Goal: Task Accomplishment & Management: Manage account settings

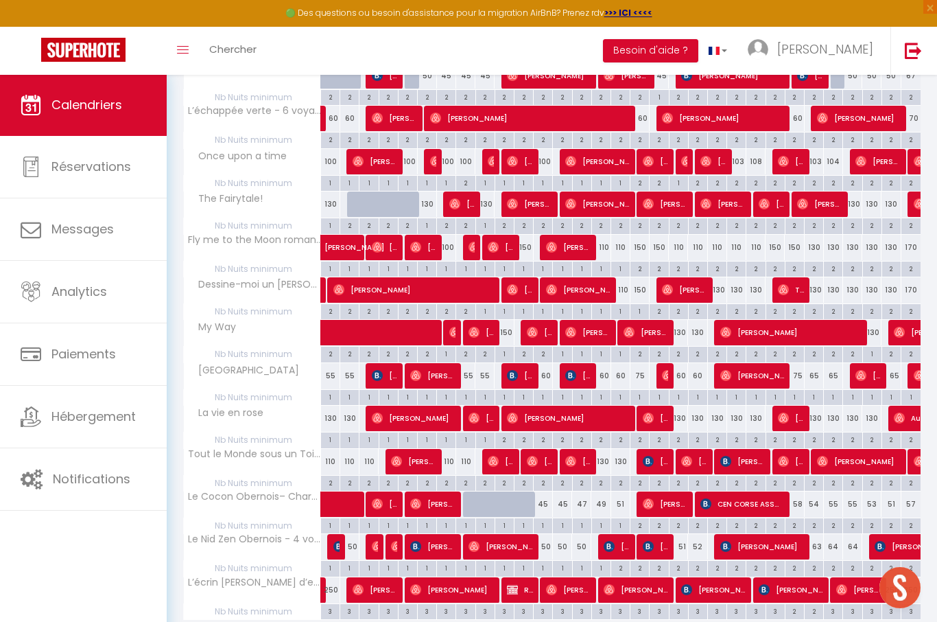
scroll to position [783, 0]
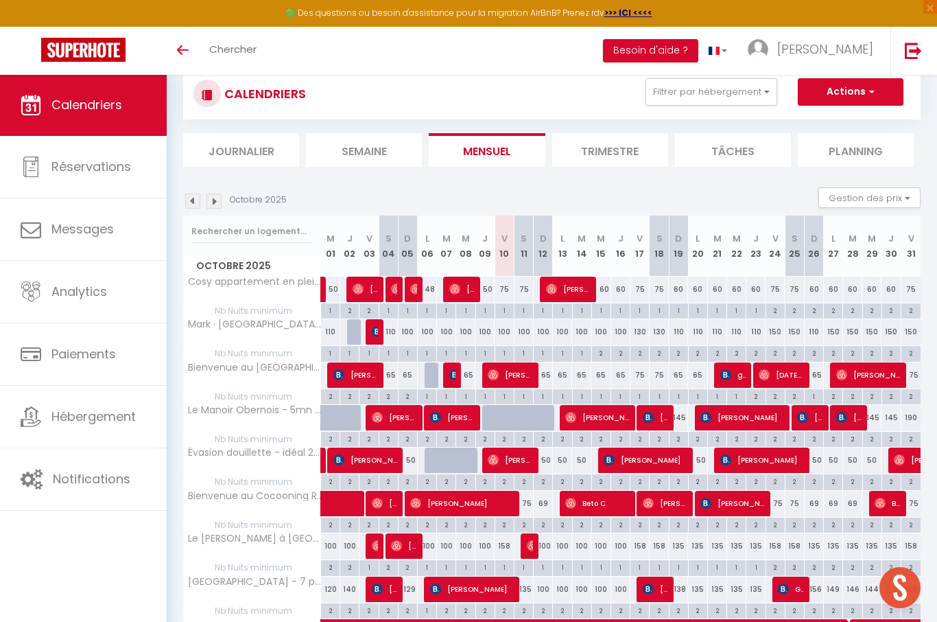
click at [217, 200] on img at bounding box center [214, 201] width 15 height 15
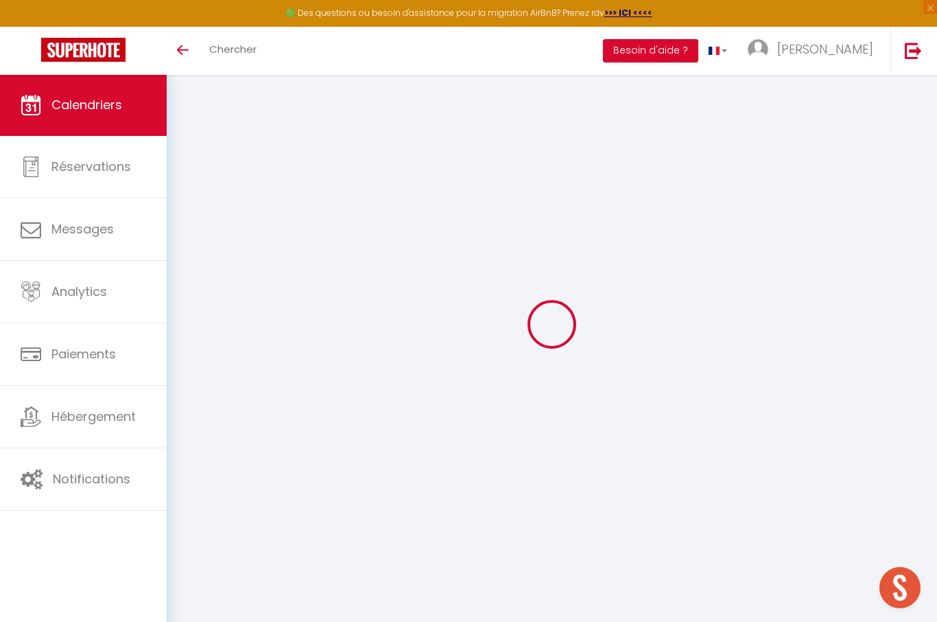
scroll to position [74, 0]
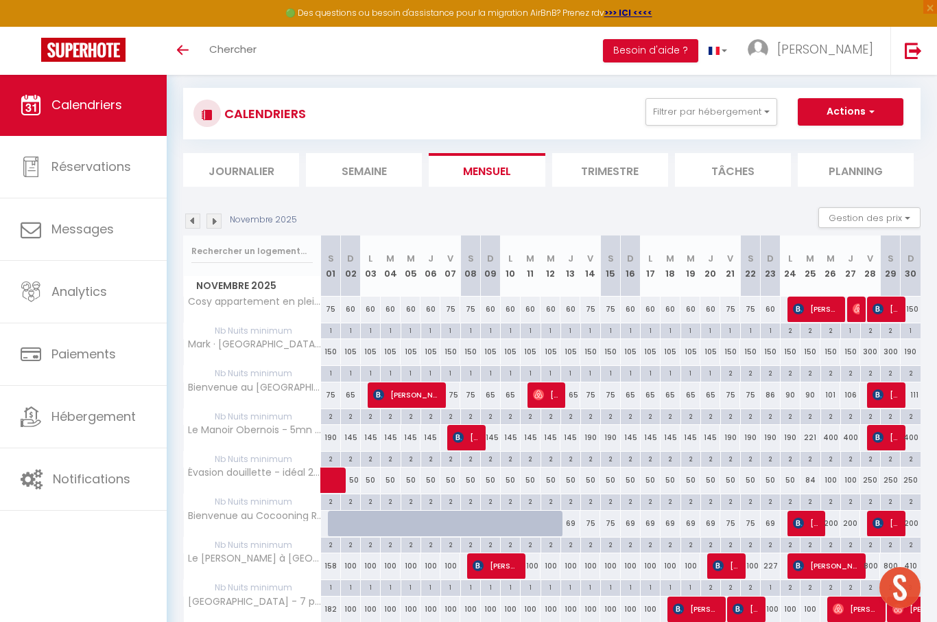
click at [210, 222] on img at bounding box center [214, 220] width 15 height 15
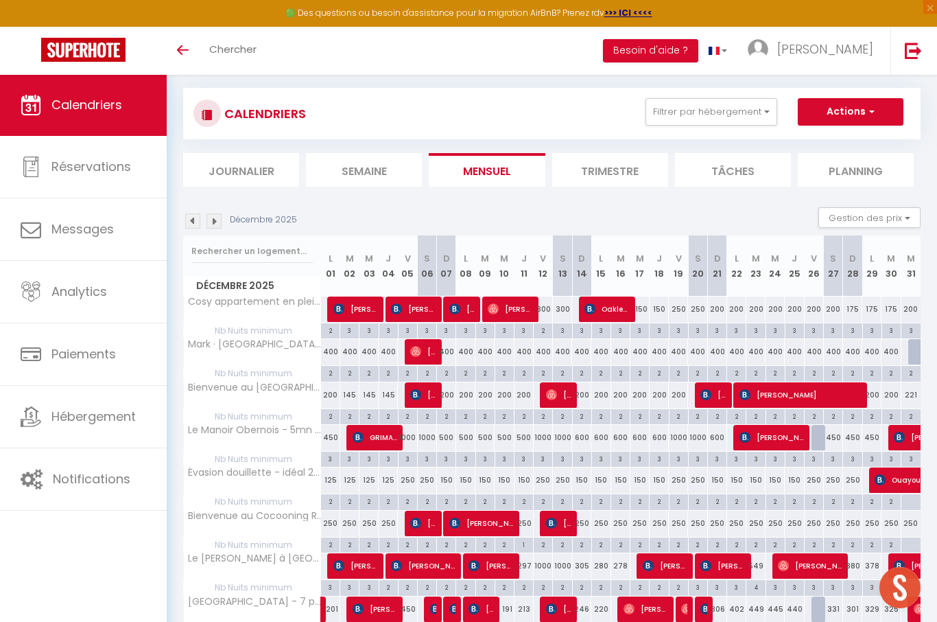
click at [219, 213] on img at bounding box center [214, 220] width 15 height 15
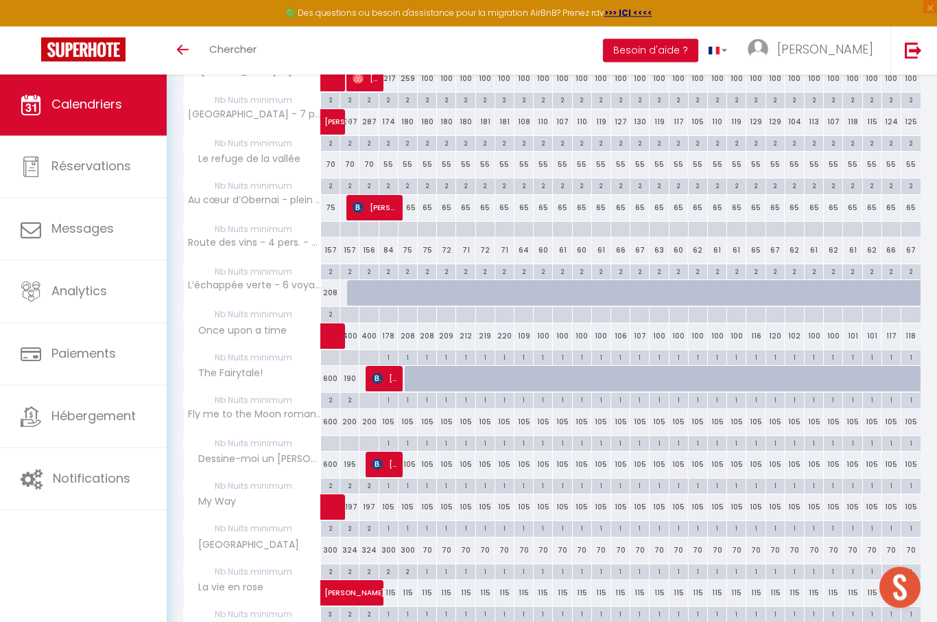
scroll to position [642, 0]
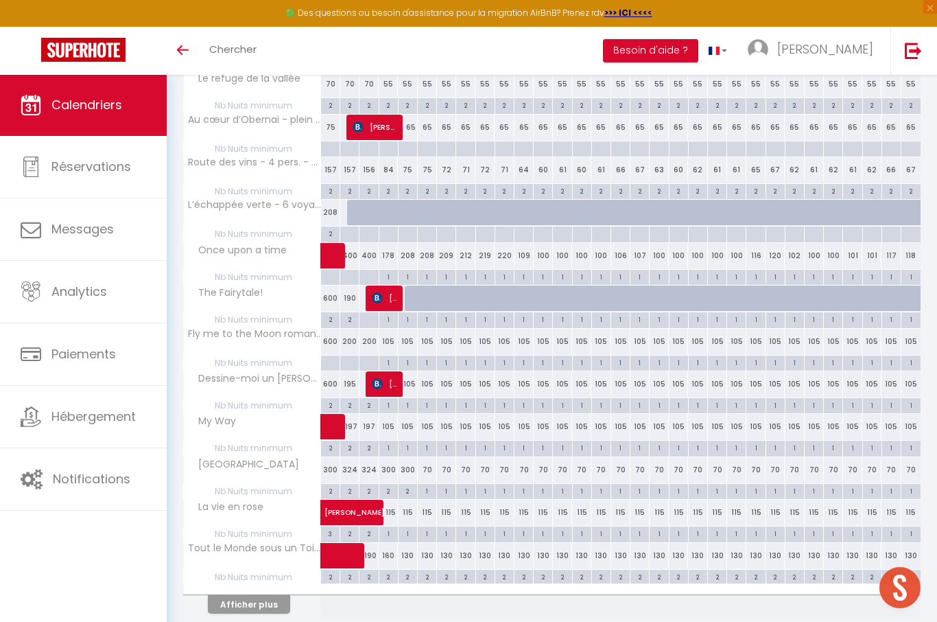
click at [270, 596] on button "Afficher plus" at bounding box center [249, 604] width 82 height 19
select select
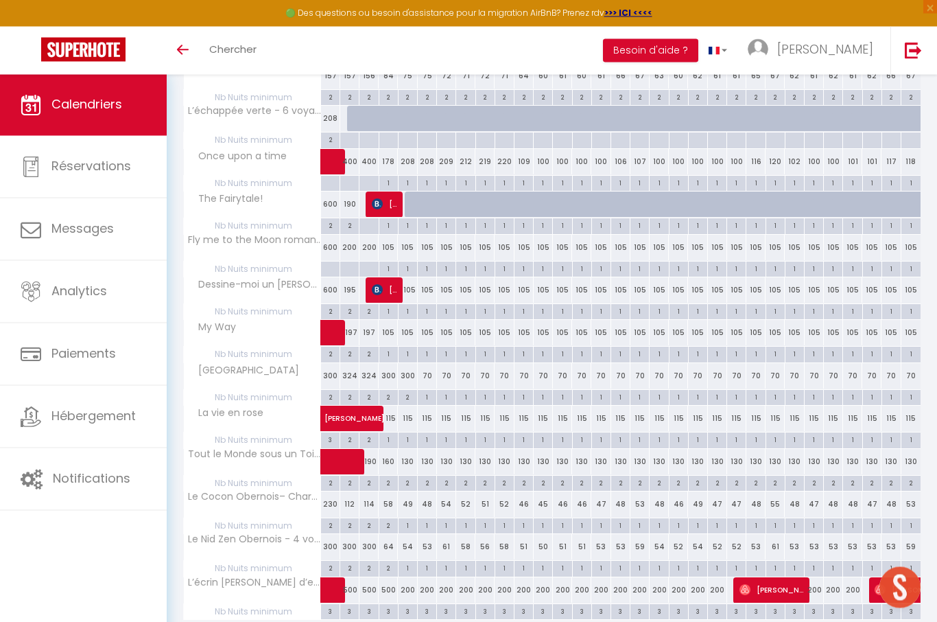
scroll to position [736, 0]
click at [430, 585] on div "200" at bounding box center [427, 589] width 19 height 25
type input "200"
type input "Mar 06 Janvier 2026"
type input "Mer 07 Janvier 2026"
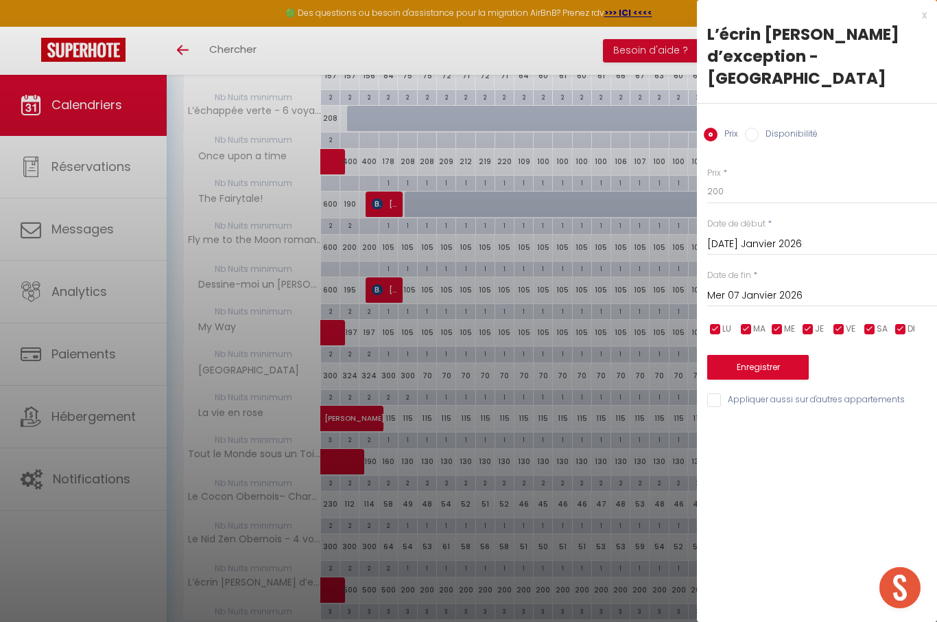
click at [769, 235] on input "Mar 06 Janvier 2026" at bounding box center [823, 244] width 230 height 18
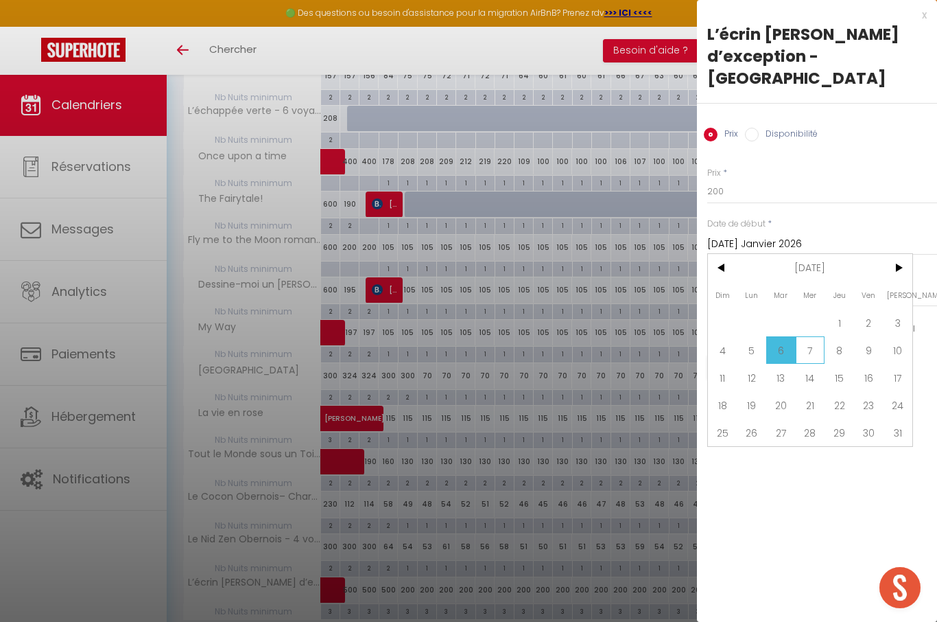
click at [816, 336] on span "7" at bounding box center [811, 349] width 30 height 27
type input "Mer 07 Janvier 2026"
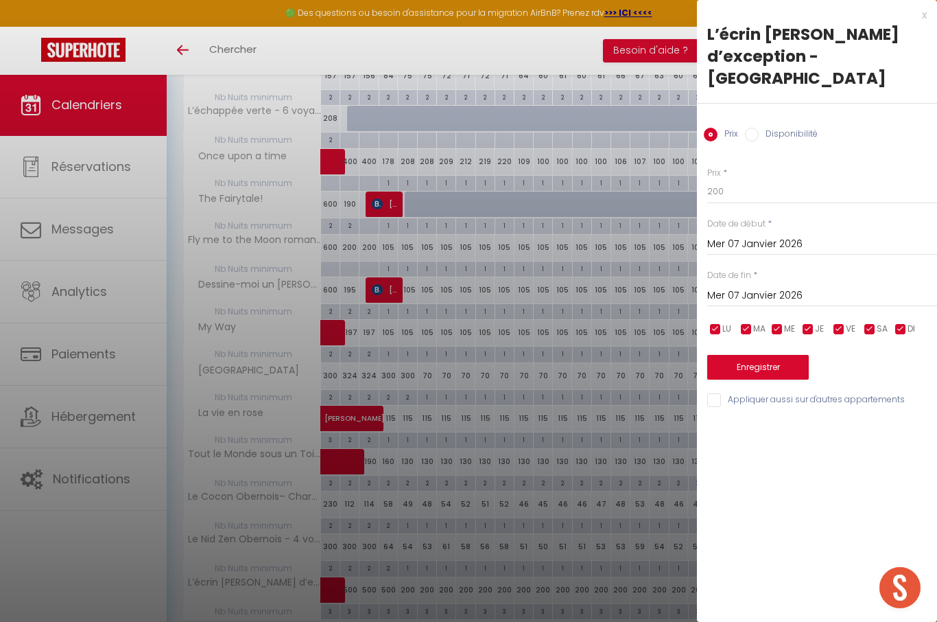
click at [771, 287] on input "Mer 07 Janvier 2026" at bounding box center [823, 296] width 230 height 18
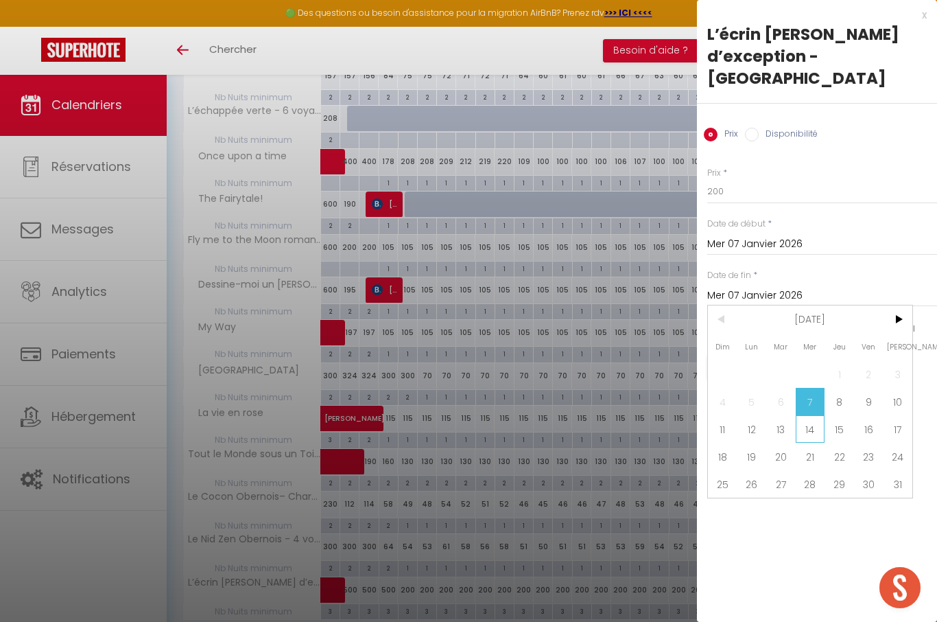
click at [812, 415] on span "14" at bounding box center [811, 428] width 30 height 27
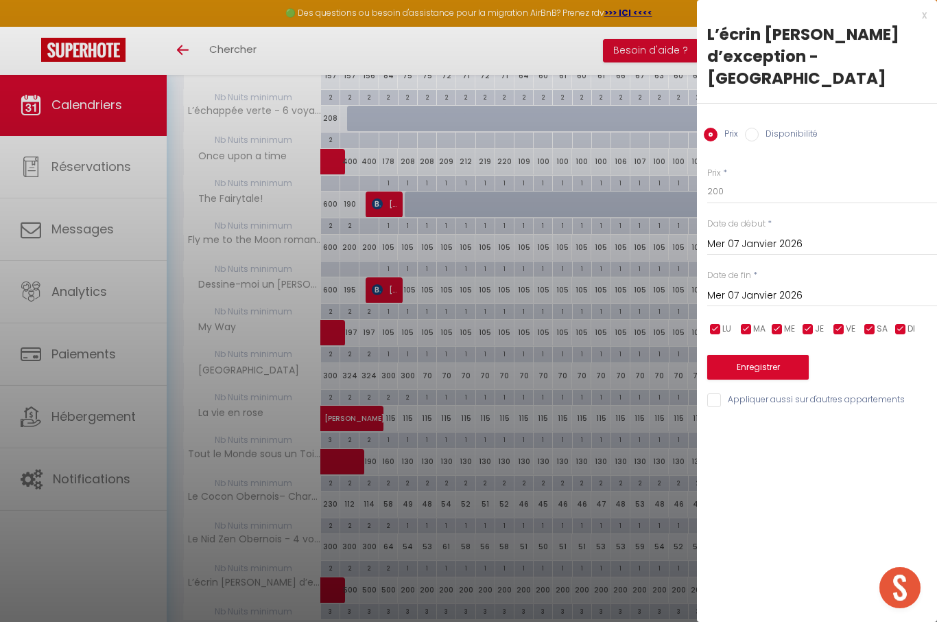
type input "Mer 14 Janvier 2026"
click at [802, 128] on label "Disponibilité" at bounding box center [788, 135] width 59 height 15
click at [759, 128] on input "Disponibilité" at bounding box center [752, 135] width 14 height 14
radio input "true"
radio input "false"
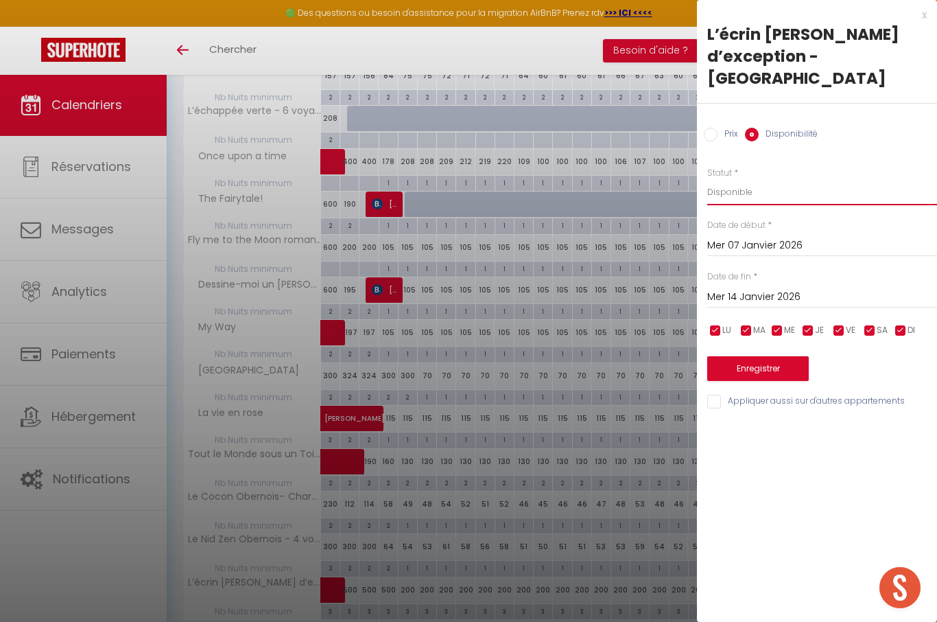
click at [792, 179] on select "Disponible Indisponible" at bounding box center [823, 192] width 230 height 26
select select "0"
click at [779, 356] on button "Enregistrer" at bounding box center [759, 368] width 102 height 25
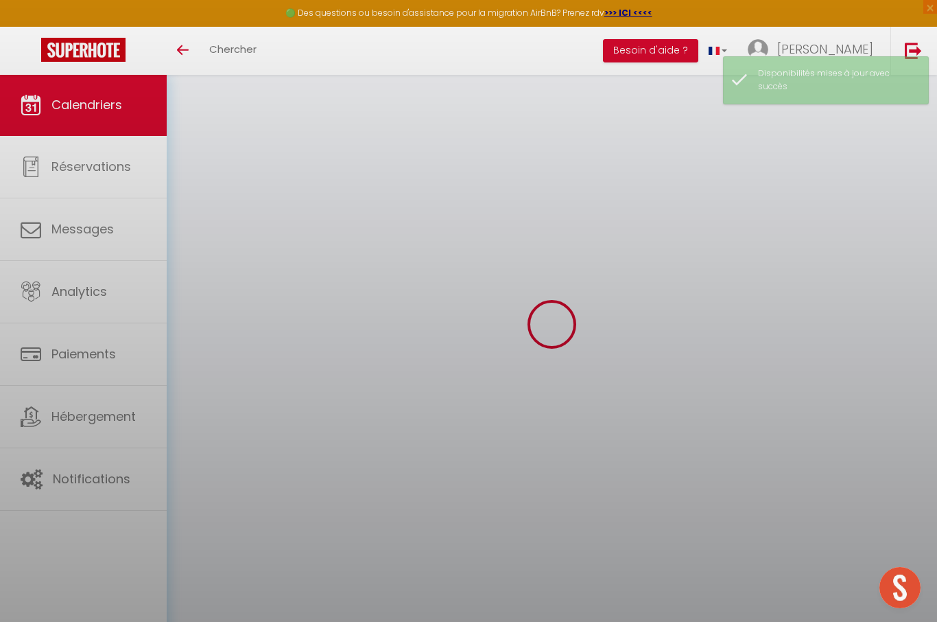
scroll to position [74, 0]
